Goal: Entertainment & Leisure: Browse casually

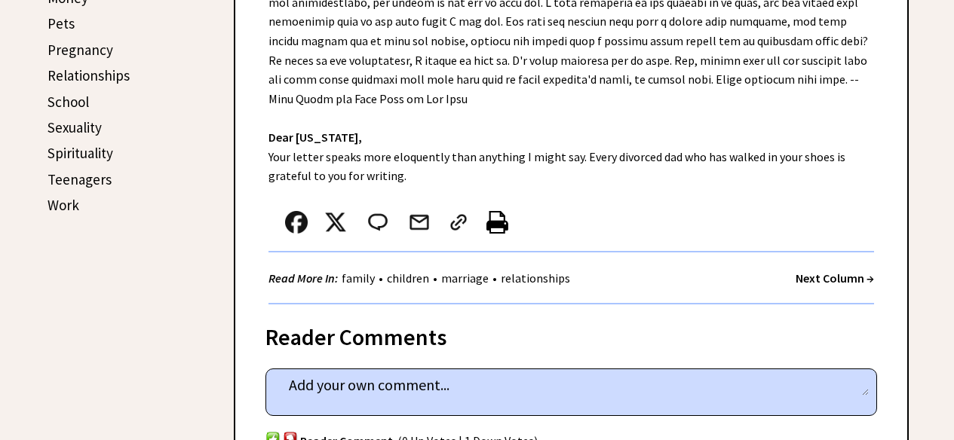
scroll to position [754, 0]
click at [833, 270] on strong "Next Column →" at bounding box center [835, 277] width 78 height 15
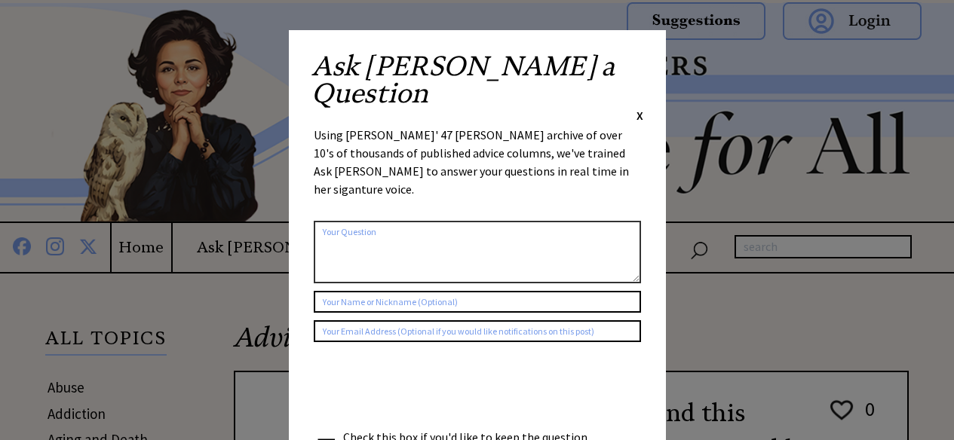
click at [641, 108] on span "X" at bounding box center [640, 115] width 7 height 15
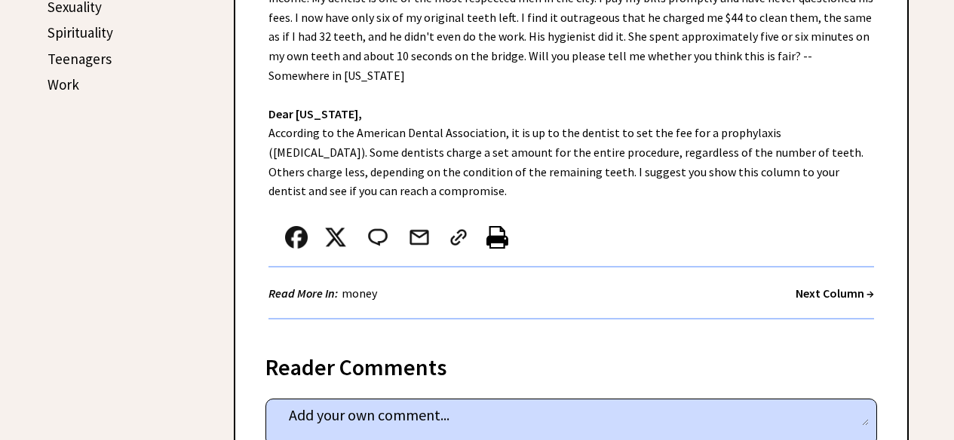
scroll to position [882, 0]
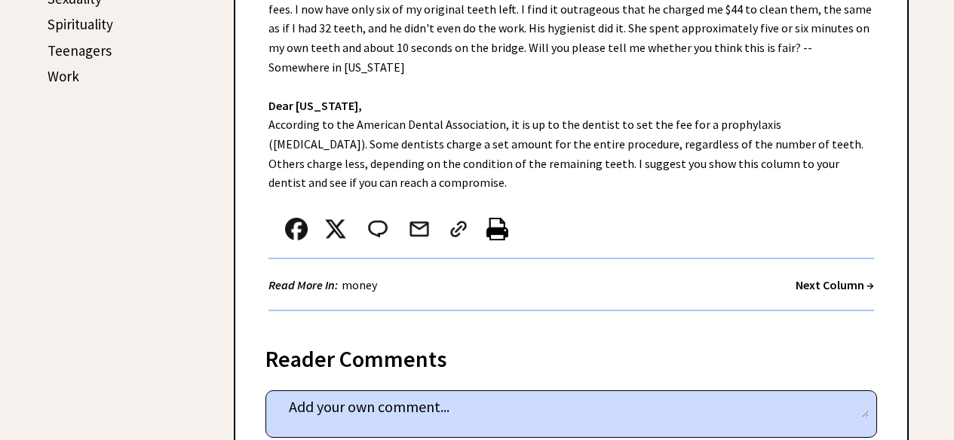
click at [812, 278] on strong "Next Column →" at bounding box center [835, 285] width 78 height 15
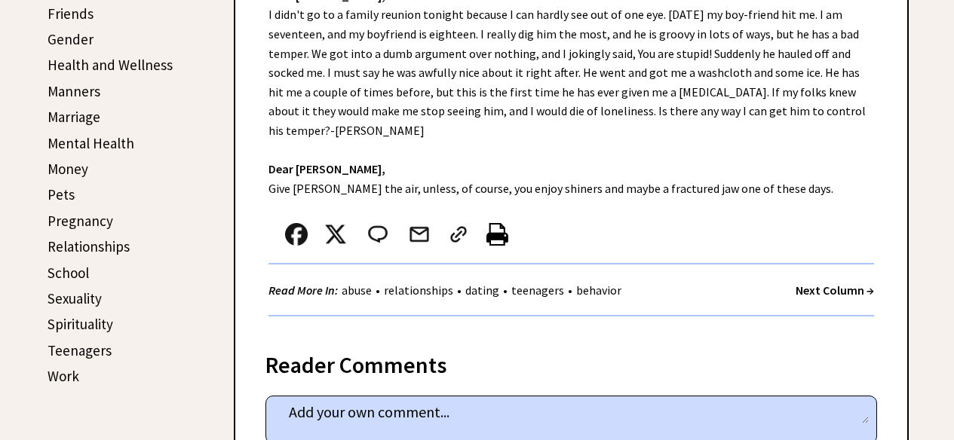
scroll to position [584, 0]
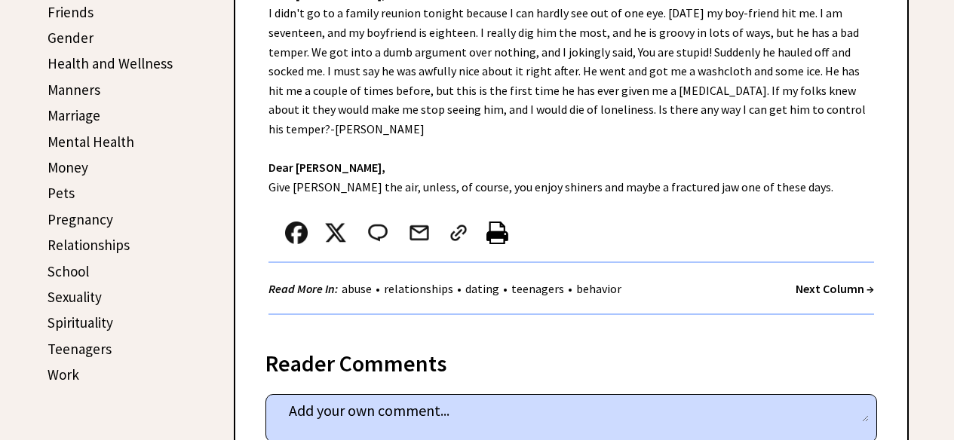
click at [824, 291] on strong "Next Column →" at bounding box center [835, 288] width 78 height 15
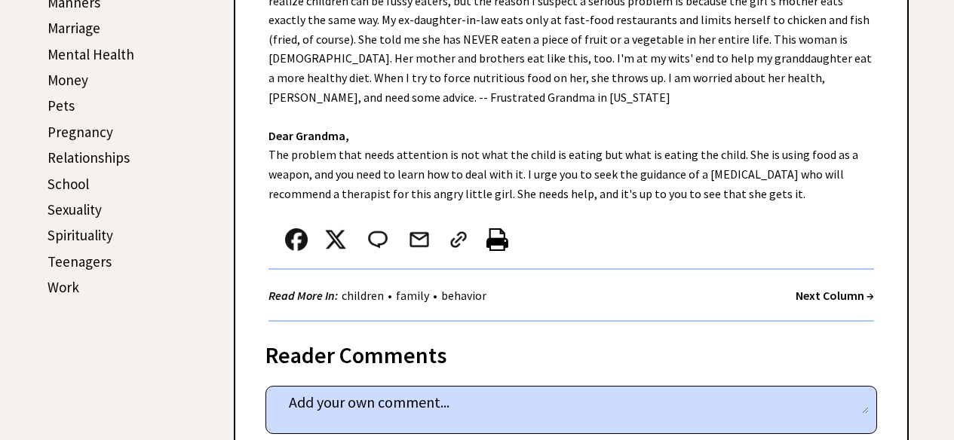
scroll to position [677, 0]
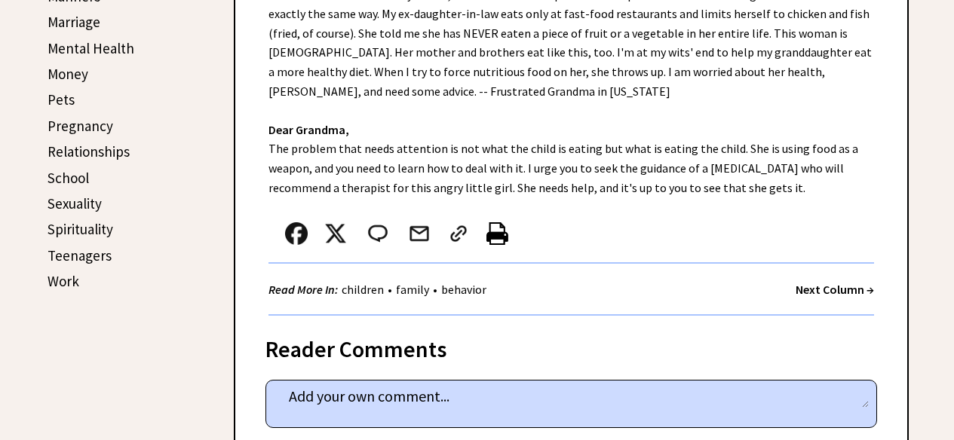
click at [830, 282] on strong "Next Column →" at bounding box center [835, 289] width 78 height 15
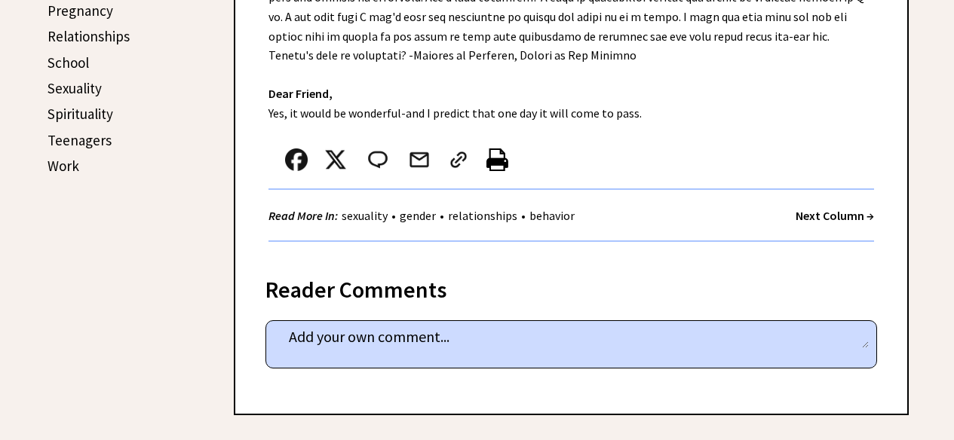
scroll to position [794, 0]
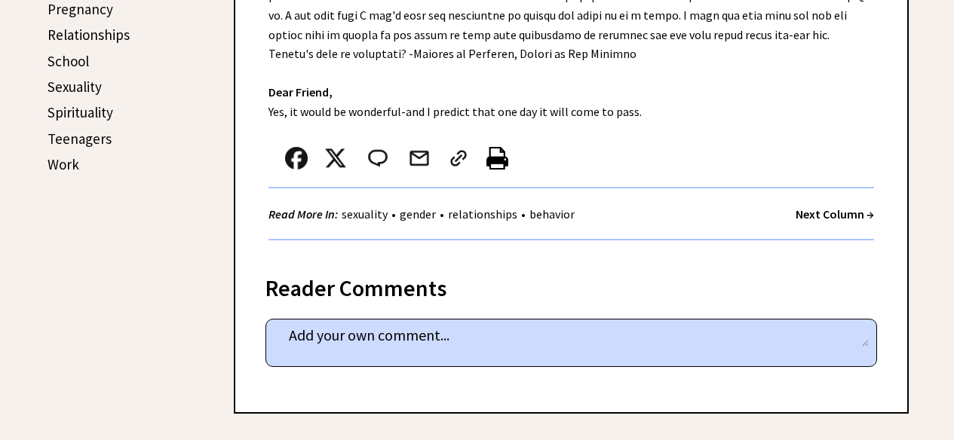
click at [836, 210] on strong "Next Column →" at bounding box center [835, 214] width 78 height 15
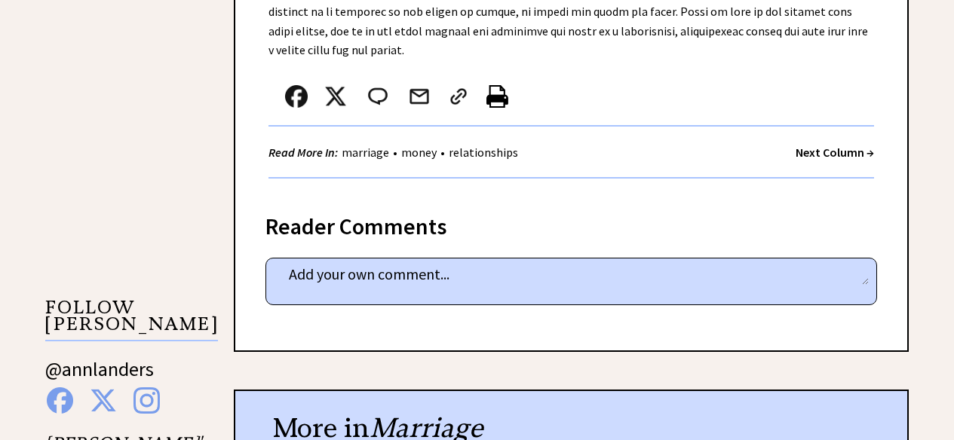
scroll to position [1234, 0]
click at [831, 146] on strong "Next Column →" at bounding box center [835, 153] width 78 height 15
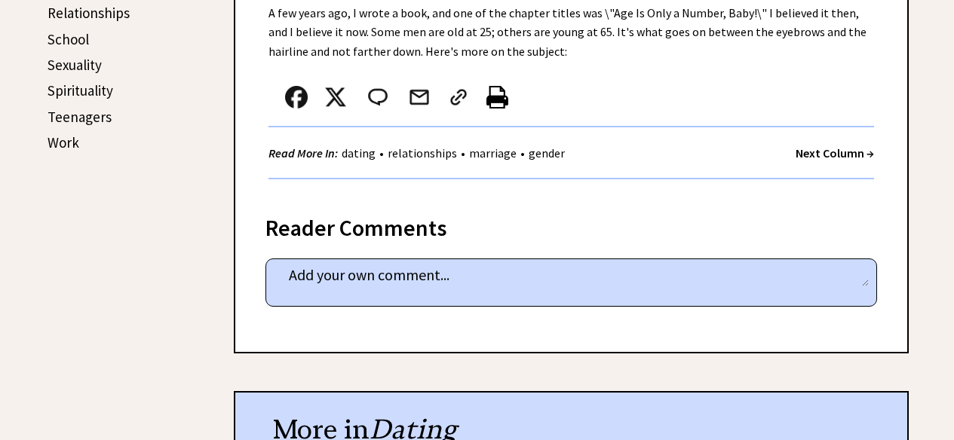
scroll to position [817, 0]
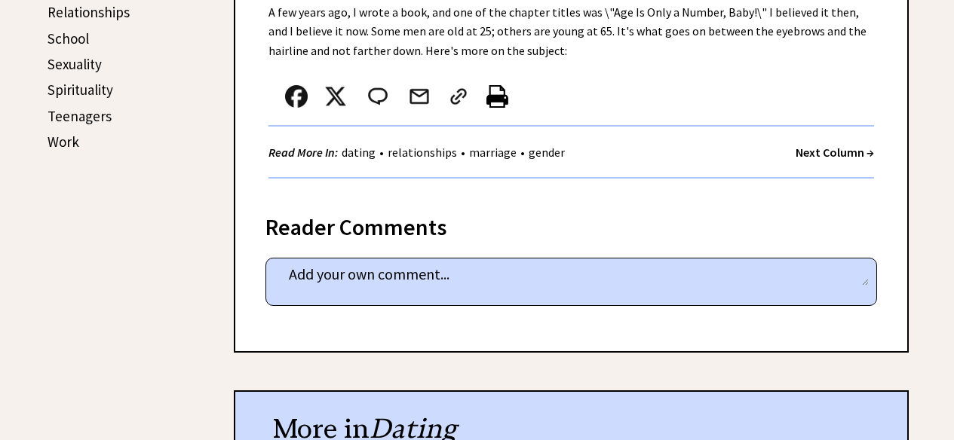
click at [840, 151] on strong "Next Column →" at bounding box center [835, 152] width 78 height 15
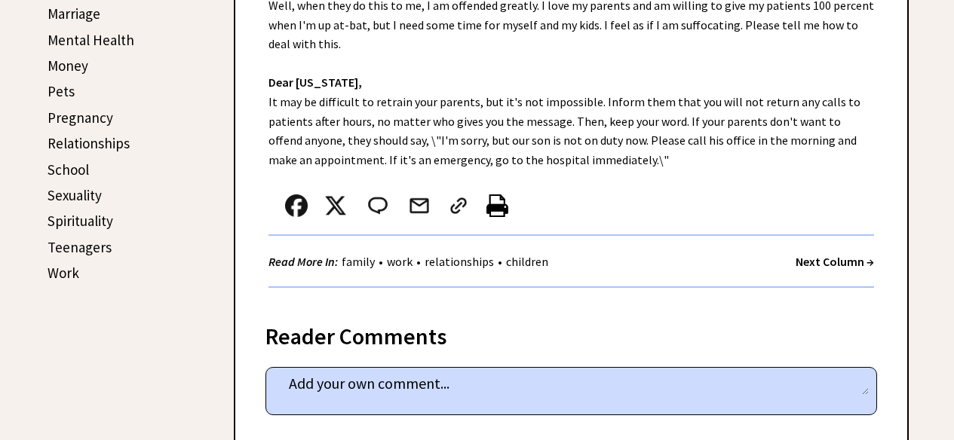
scroll to position [760, 0]
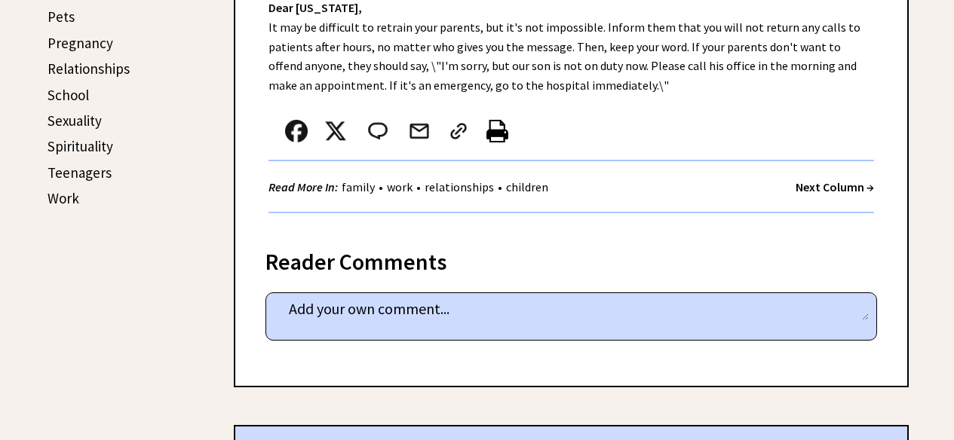
click at [836, 180] on strong "Next Column →" at bounding box center [835, 187] width 78 height 15
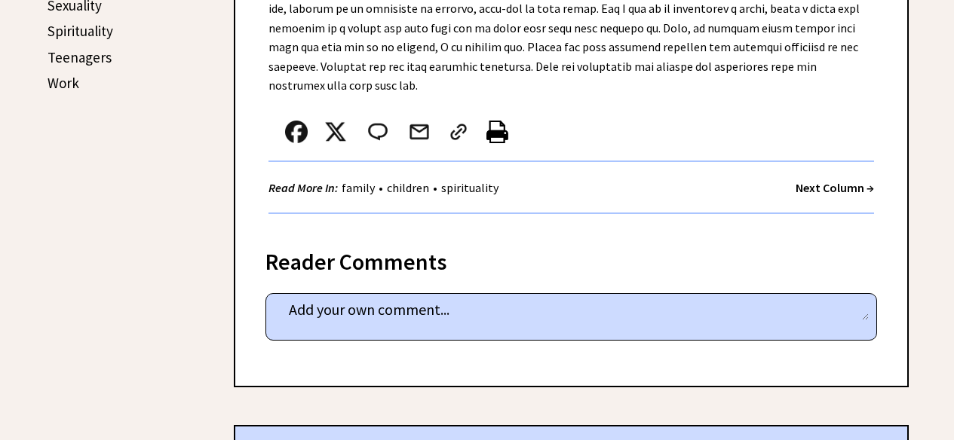
scroll to position [880, 0]
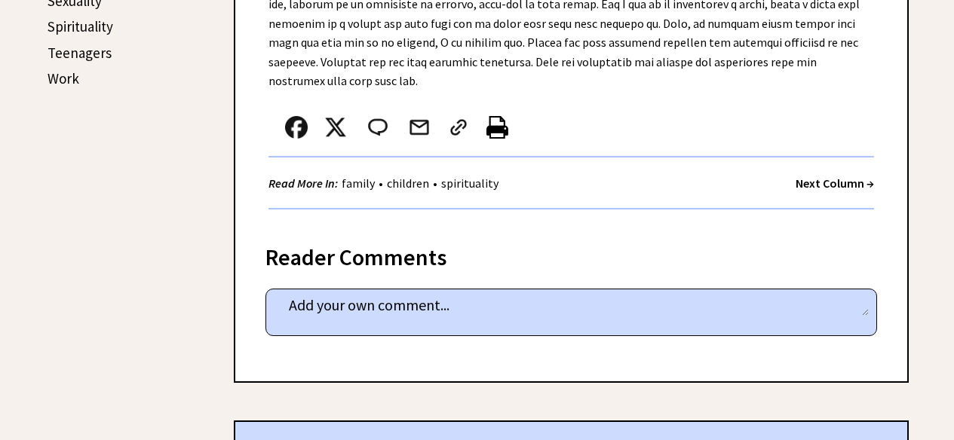
click at [852, 176] on strong "Next Column →" at bounding box center [835, 183] width 78 height 15
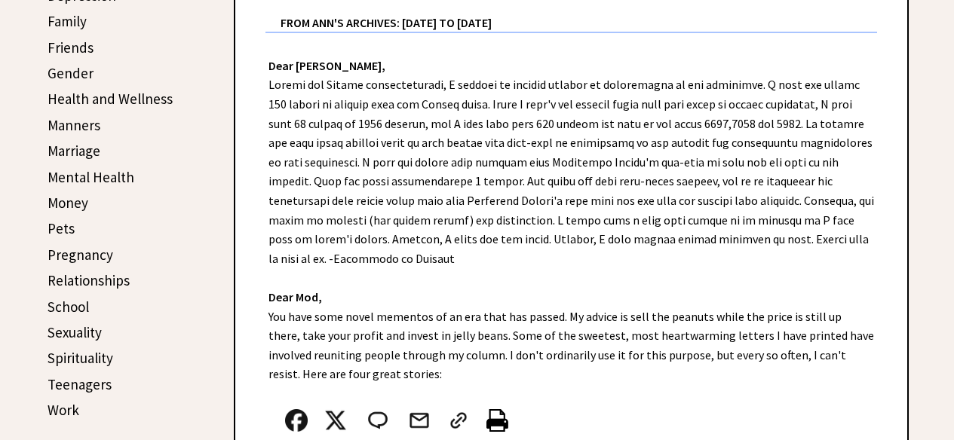
scroll to position [552, 0]
